Goal: Information Seeking & Learning: Find specific fact

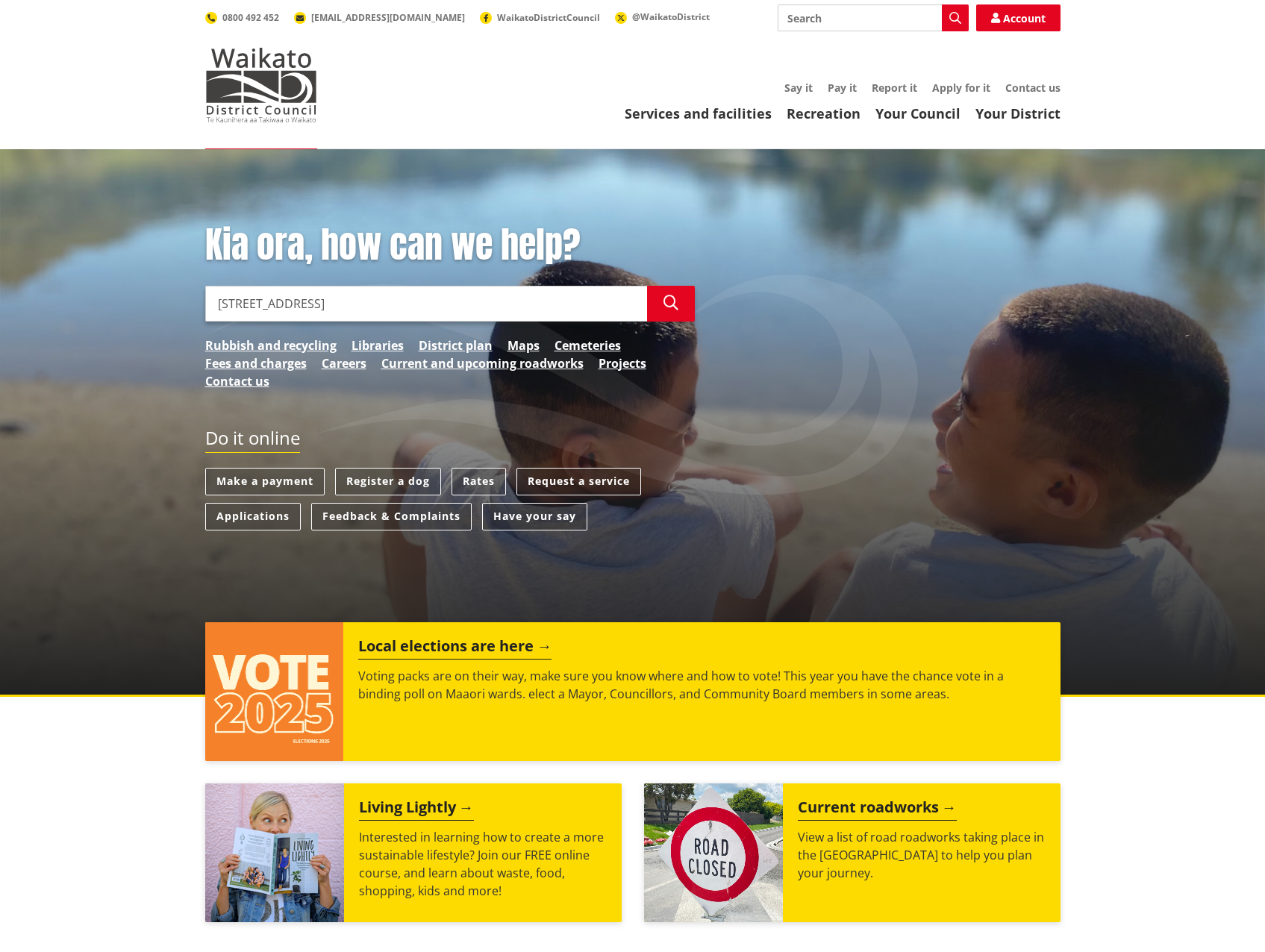
type input "147 renown rd"
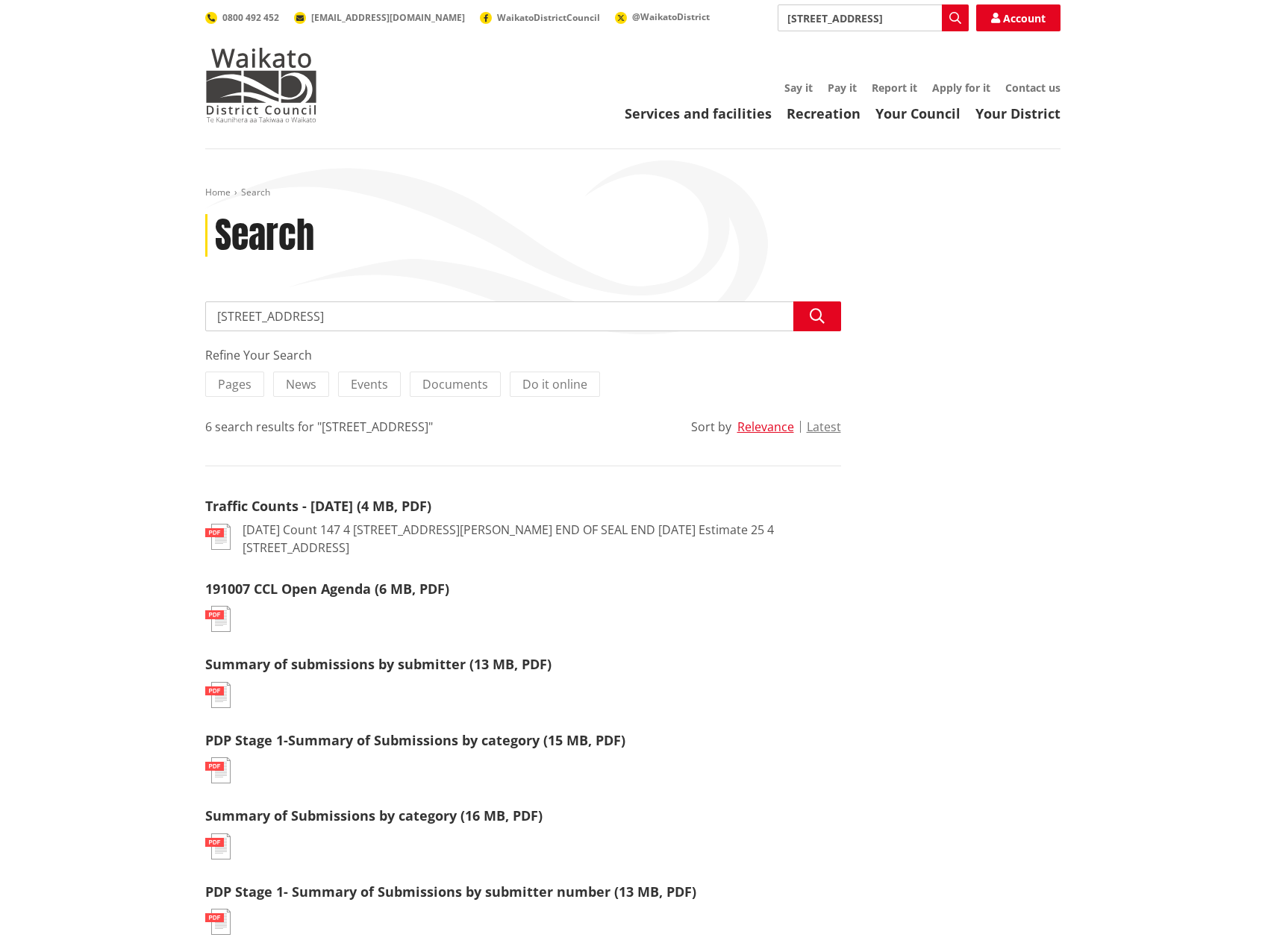
drag, startPoint x: 325, startPoint y: 308, endPoint x: 143, endPoint y: 342, distance: 185.1
click at [143, 342] on div "Home Search Search Search [STREET_ADDRESS] Search Refine Your Search Pages News…" at bounding box center [632, 583] width 1265 height 868
paste input "[GEOGRAPHIC_DATA]"
type input "[STREET_ADDRESS]"
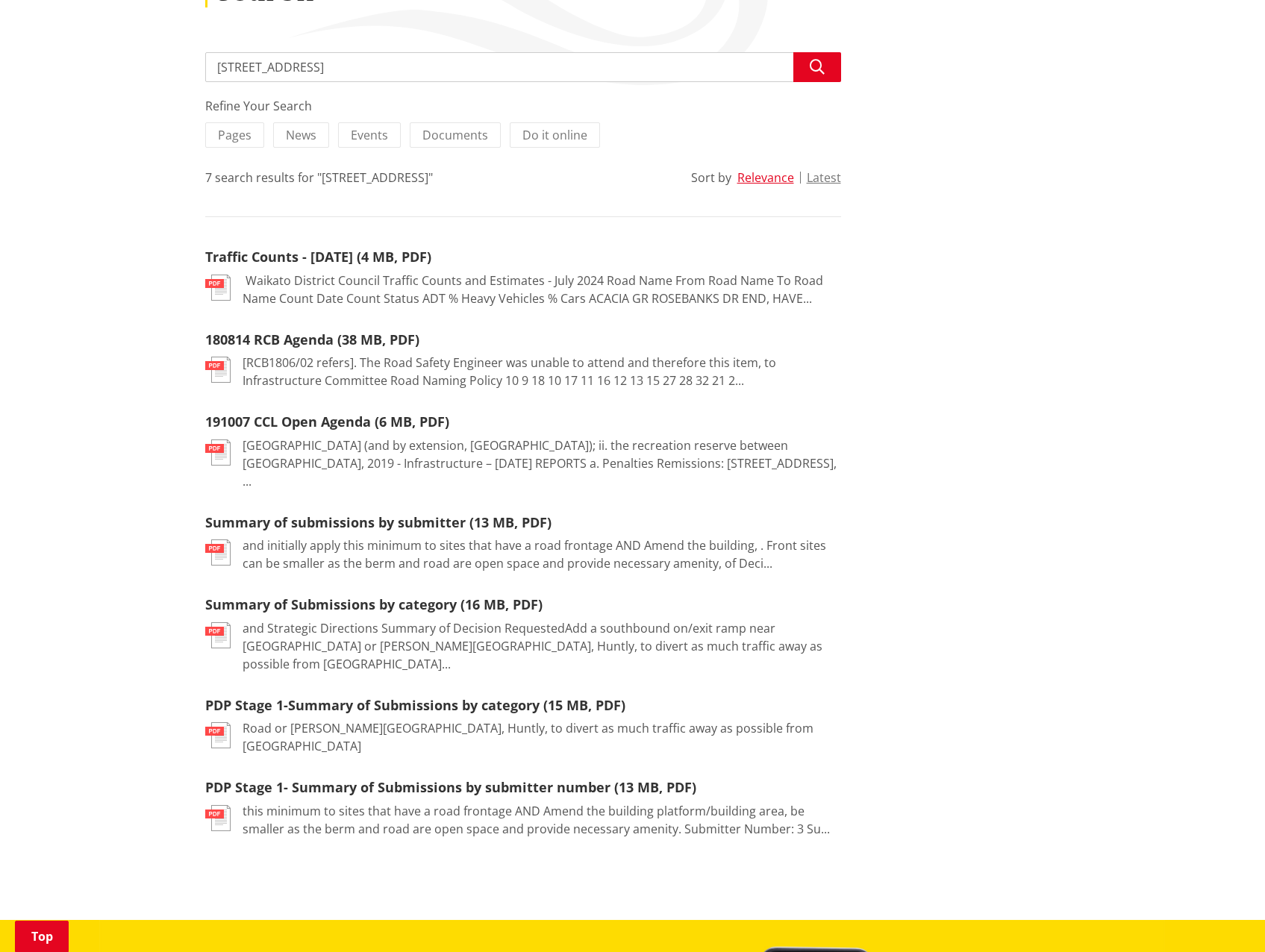
scroll to position [298, 0]
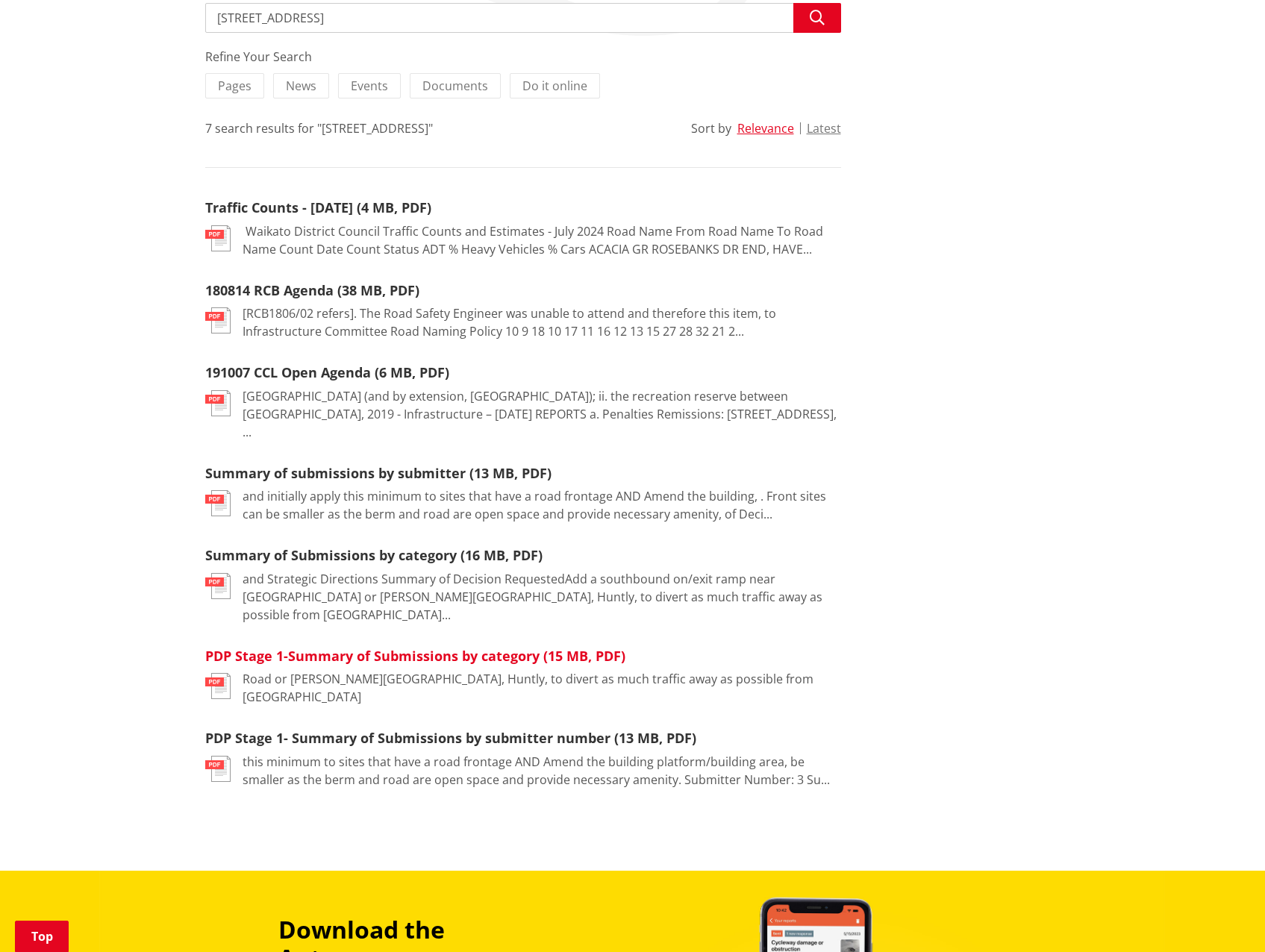
click at [345, 647] on link "PDP Stage 1-Summary of Submissions by category (15 MB, PDF)" at bounding box center [415, 656] width 420 height 18
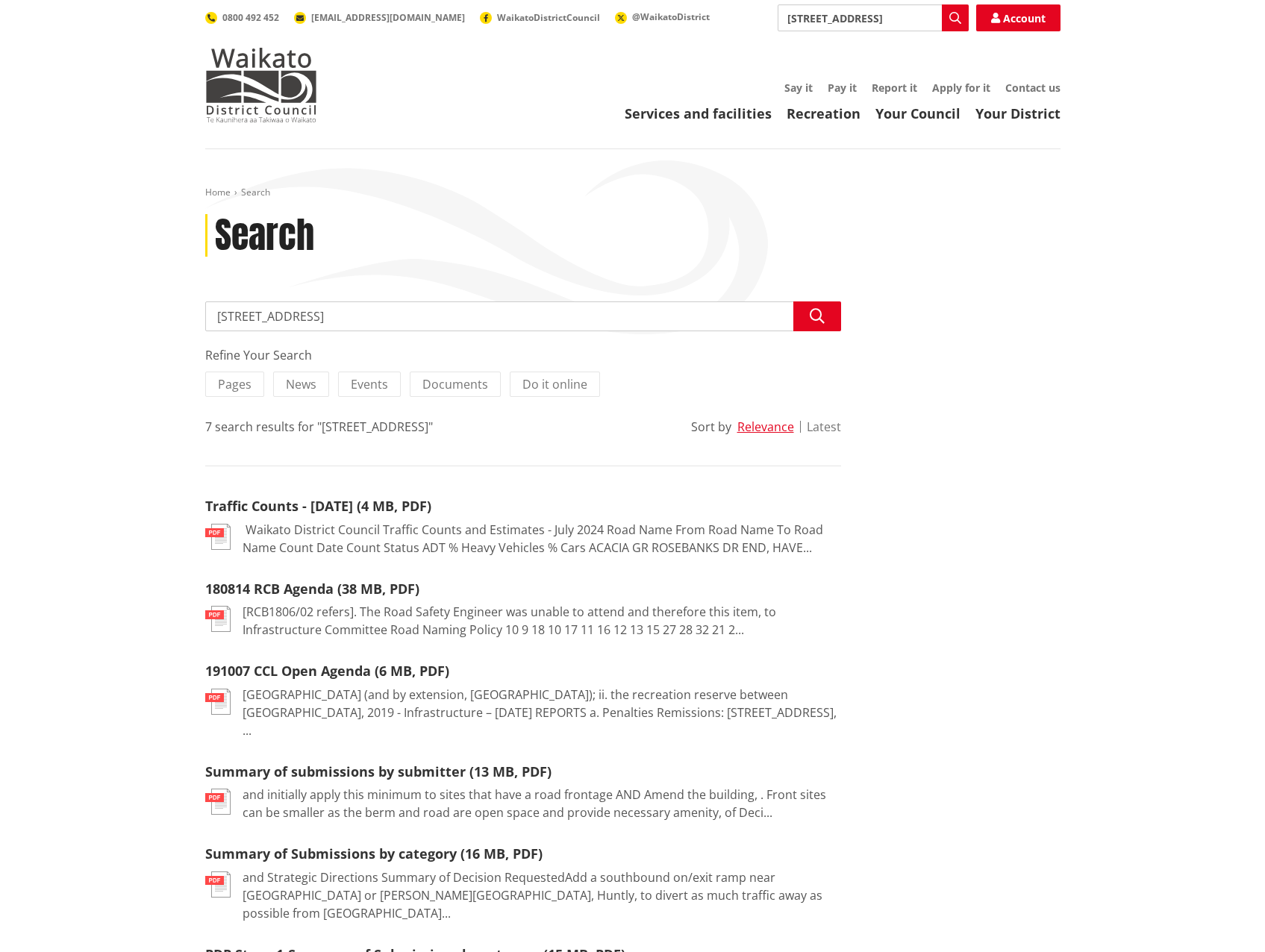
click at [830, 425] on button "Latest" at bounding box center [824, 426] width 34 height 13
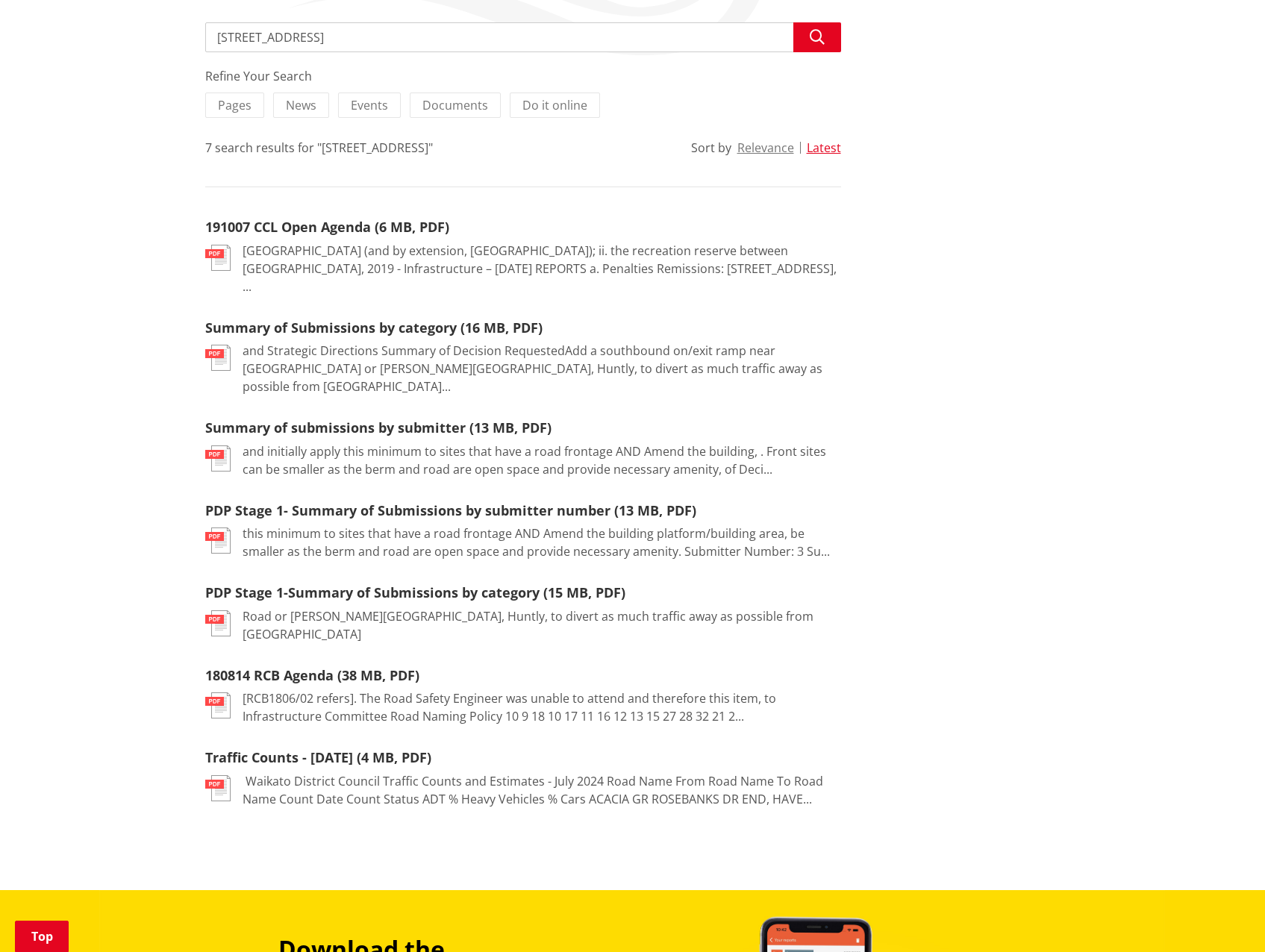
scroll to position [298, 0]
